Goal: Task Accomplishment & Management: Manage account settings

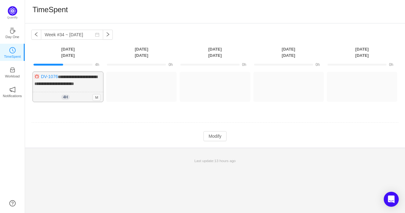
click at [64, 92] on div "4h 4h 0m M" at bounding box center [68, 97] width 70 height 10
click at [65, 98] on span "4h" at bounding box center [65, 97] width 8 height 5
click at [96, 96] on span "M" at bounding box center [96, 97] width 8 height 7
click at [79, 93] on div "4h 4h 0m M" at bounding box center [68, 97] width 70 height 10
click at [94, 95] on span "M" at bounding box center [96, 97] width 8 height 7
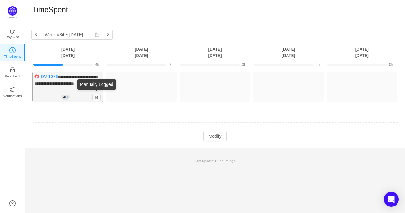
click at [77, 85] on span "**********" at bounding box center [65, 80] width 63 height 11
click at [52, 76] on link "DV-1076" at bounding box center [49, 76] width 17 height 5
click at [59, 94] on div "4h 4h 0m M" at bounding box center [68, 97] width 70 height 10
click at [218, 135] on button "Modify" at bounding box center [214, 136] width 23 height 10
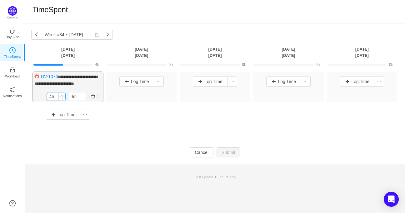
click at [55, 96] on input "4h" at bounding box center [56, 96] width 18 height 7
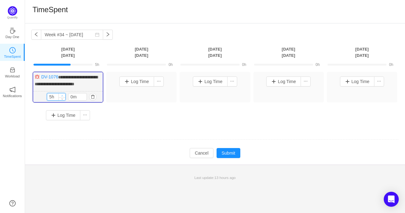
click at [63, 93] on span "Increase Value" at bounding box center [62, 95] width 7 height 4
type input "8h"
click at [63, 93] on span "Increase Value" at bounding box center [62, 95] width 7 height 4
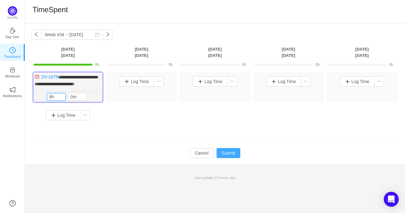
click at [224, 150] on button "Submit" at bounding box center [228, 153] width 24 height 10
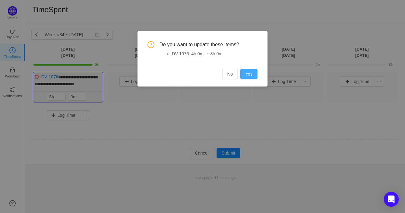
click at [253, 71] on button "Yes" at bounding box center [248, 74] width 17 height 10
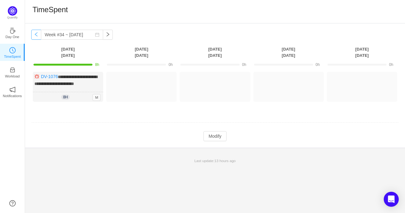
click at [36, 36] on button "button" at bounding box center [36, 35] width 10 height 10
type input "Week #33 ~ [DATE]"
